Goal: Task Accomplishment & Management: Complete application form

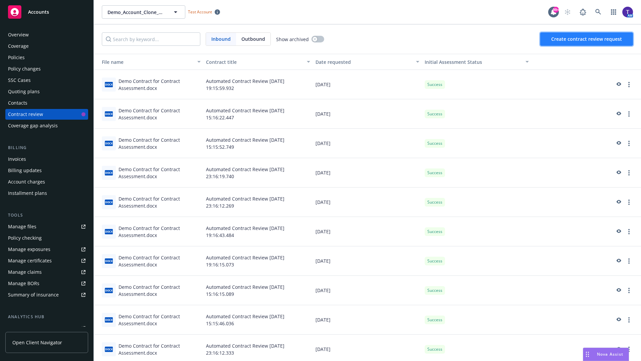
click at [587, 39] on span "Create contract review request" at bounding box center [587, 39] width 71 height 6
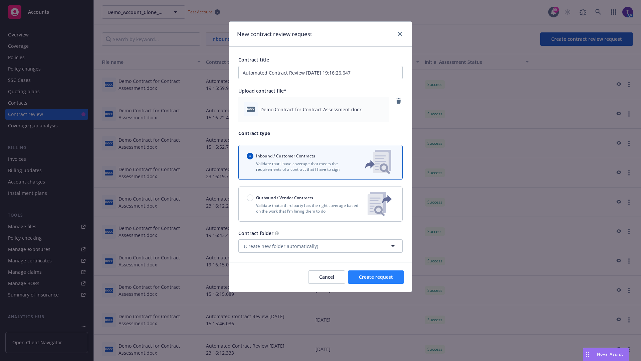
type input "Automated Contract Review 09-10-2025 19:16:26.647"
click at [376, 277] on span "Create request" at bounding box center [376, 277] width 34 height 6
